Goal: Find specific page/section: Find specific page/section

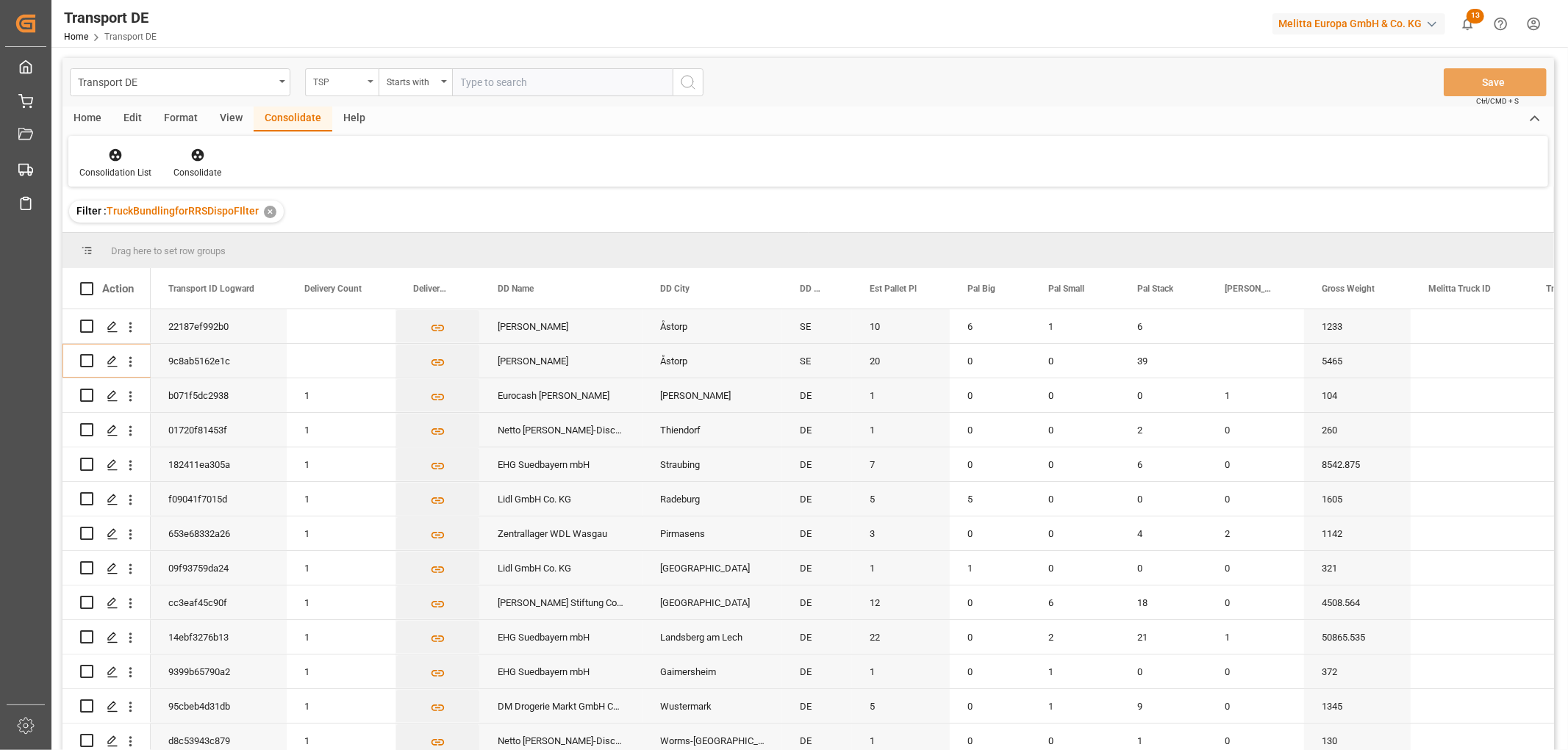
click at [343, 77] on div "TSP" at bounding box center [338, 81] width 50 height 17
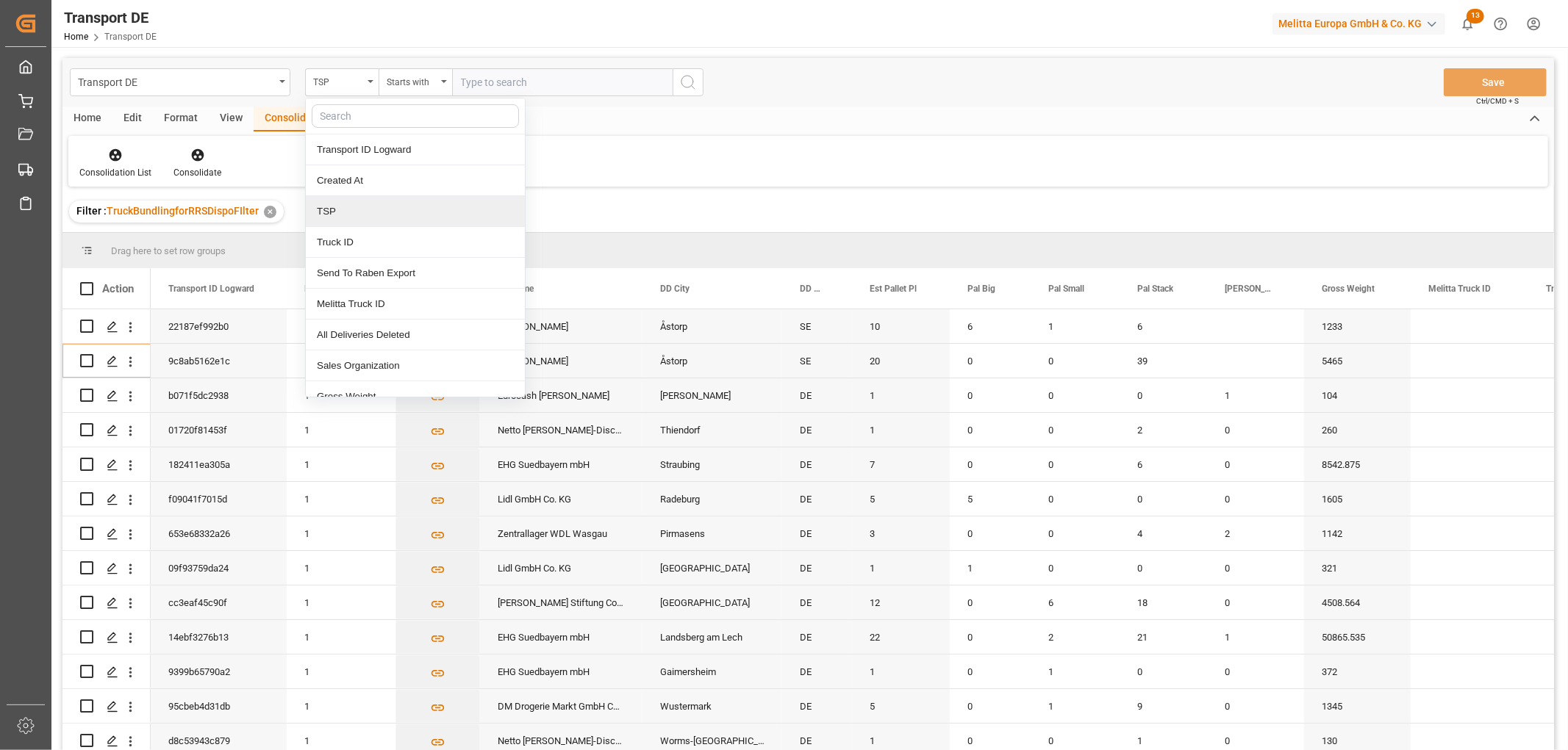
click at [325, 215] on div "TSP" at bounding box center [415, 212] width 219 height 31
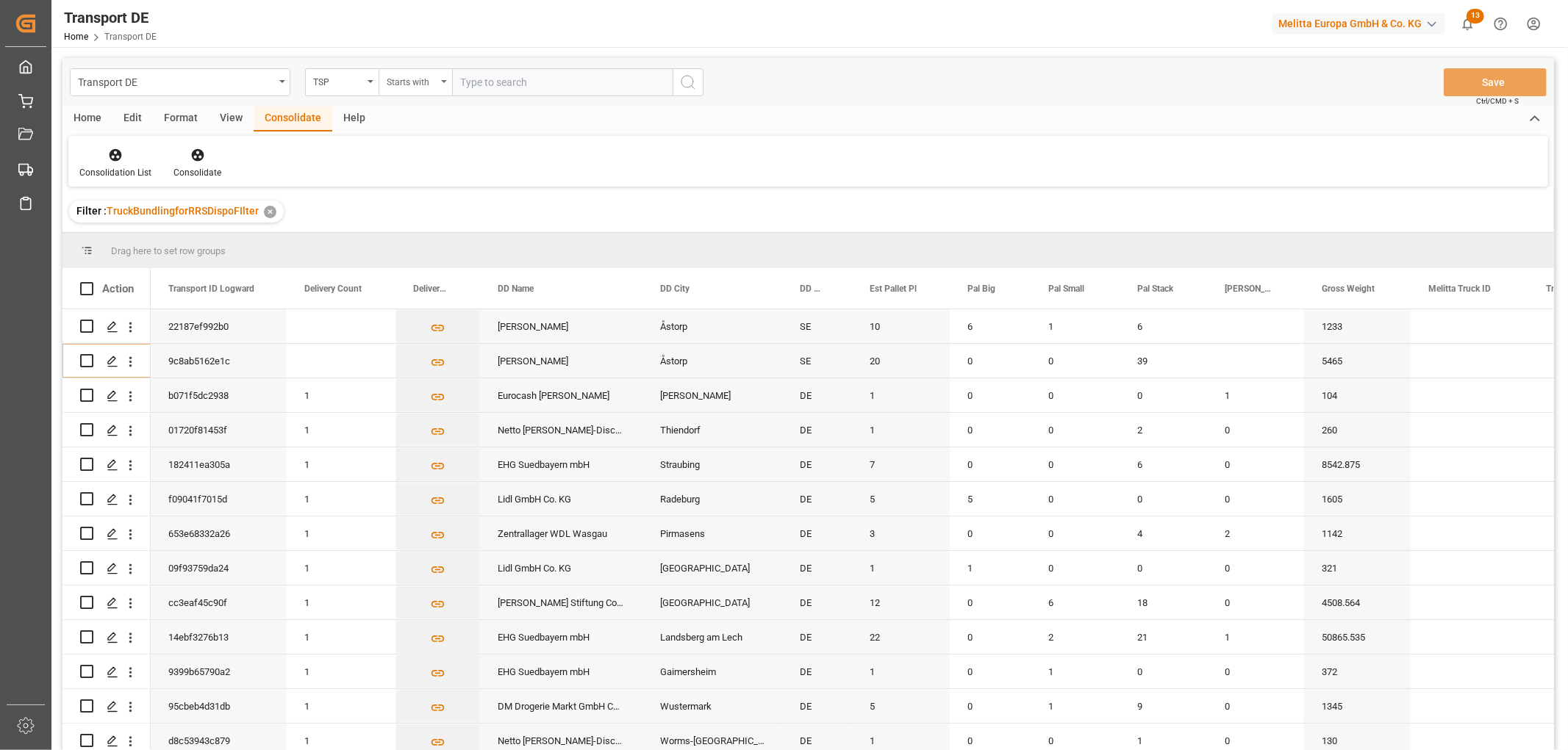
click at [414, 84] on div "Starts with" at bounding box center [411, 81] width 50 height 17
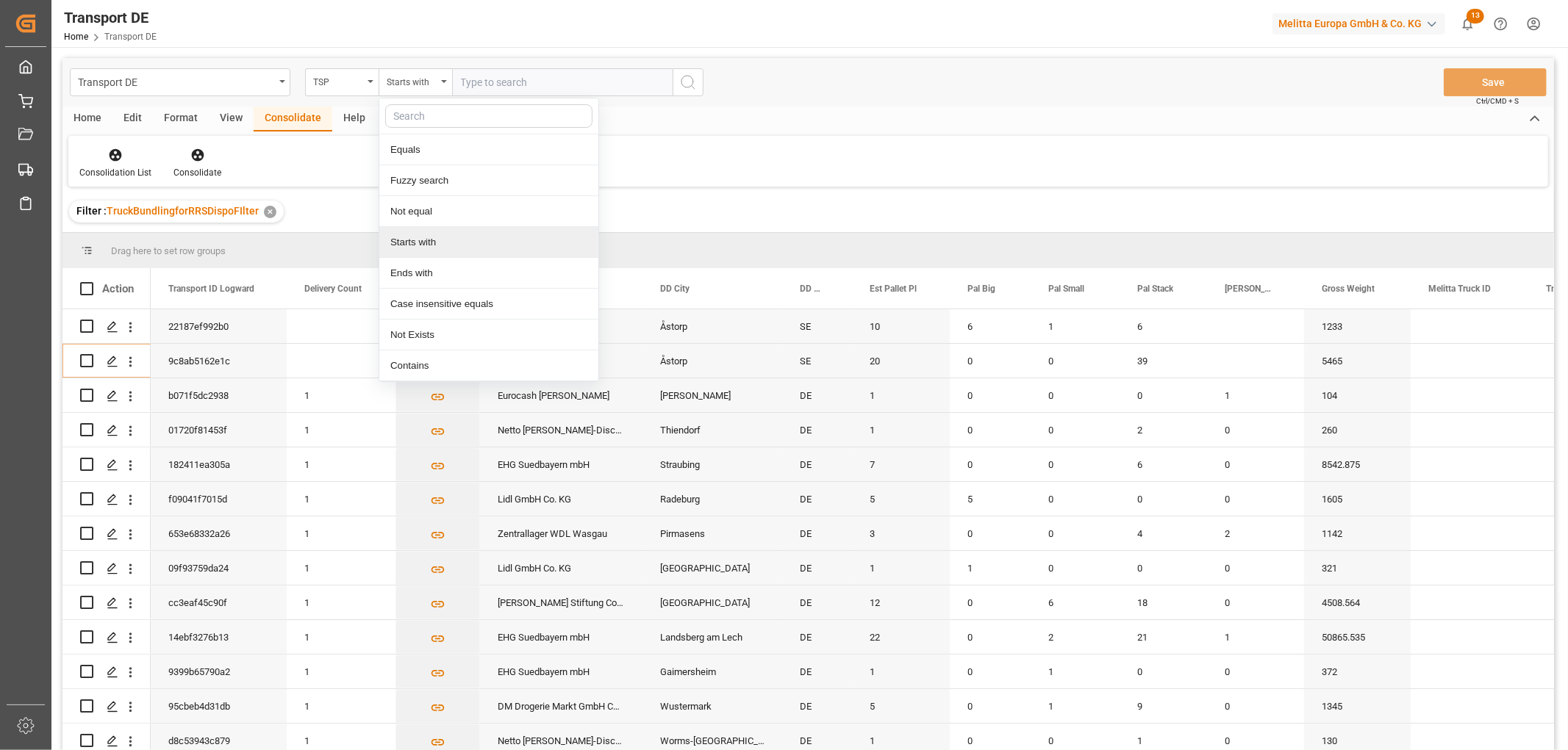
drag, startPoint x: 424, startPoint y: 240, endPoint x: 437, endPoint y: 195, distance: 46.8
click at [425, 237] on div "Starts with" at bounding box center [488, 243] width 219 height 31
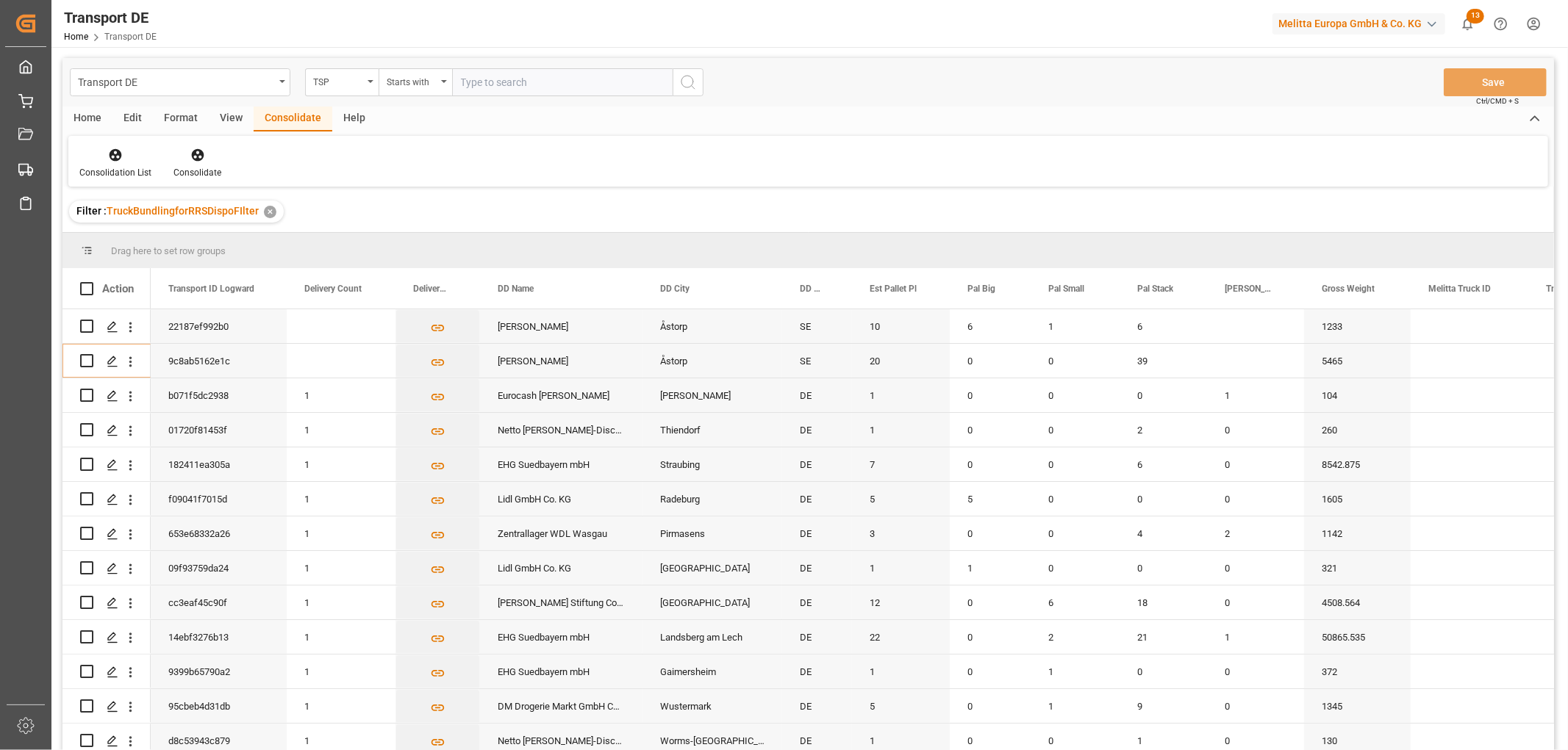
click at [502, 82] on input "text" at bounding box center [562, 82] width 220 height 28
type input "Dachser DE"
click at [687, 83] on icon "search button" at bounding box center [688, 82] width 18 height 18
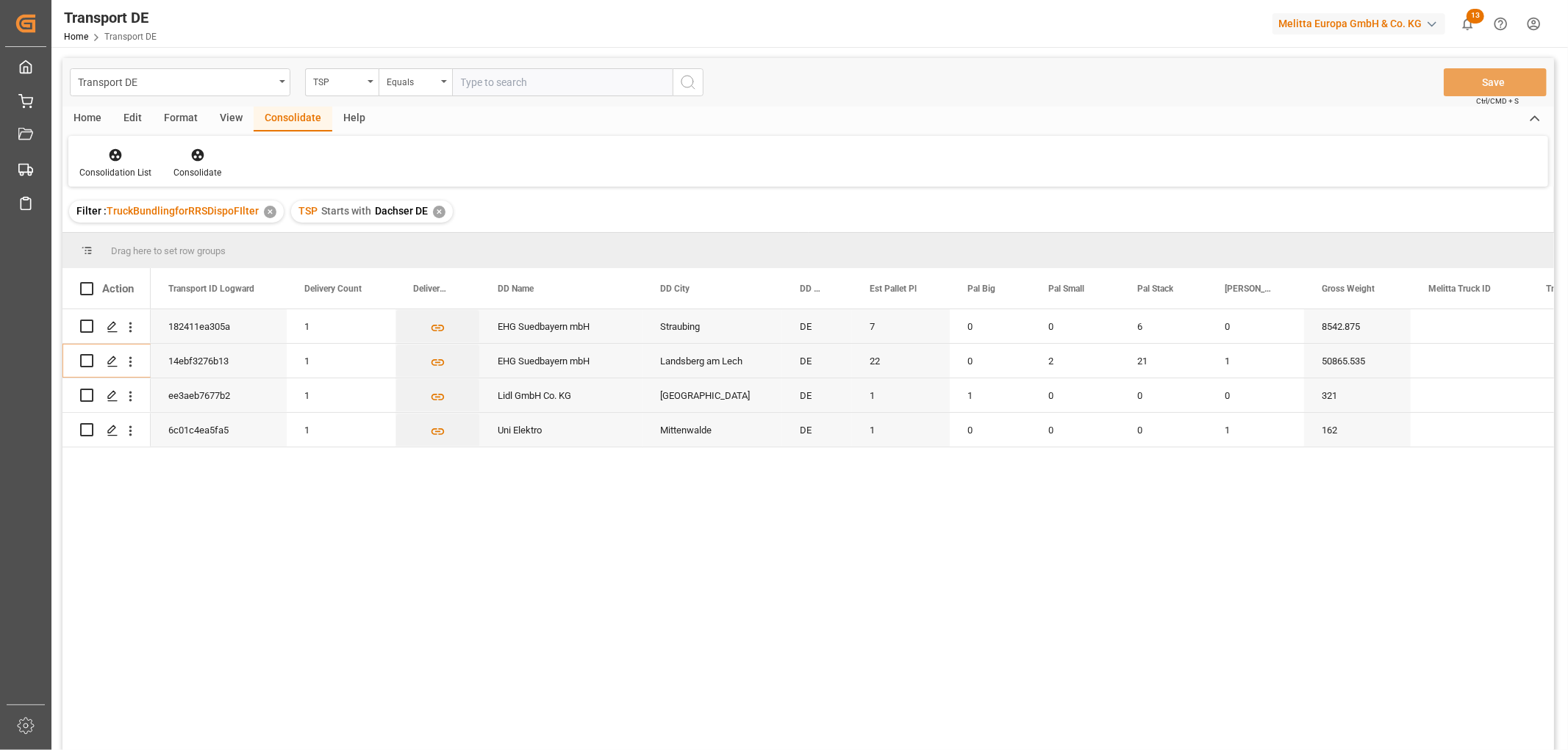
click at [435, 212] on div "✕" at bounding box center [439, 212] width 12 height 12
